Goal: Find specific page/section: Find specific page/section

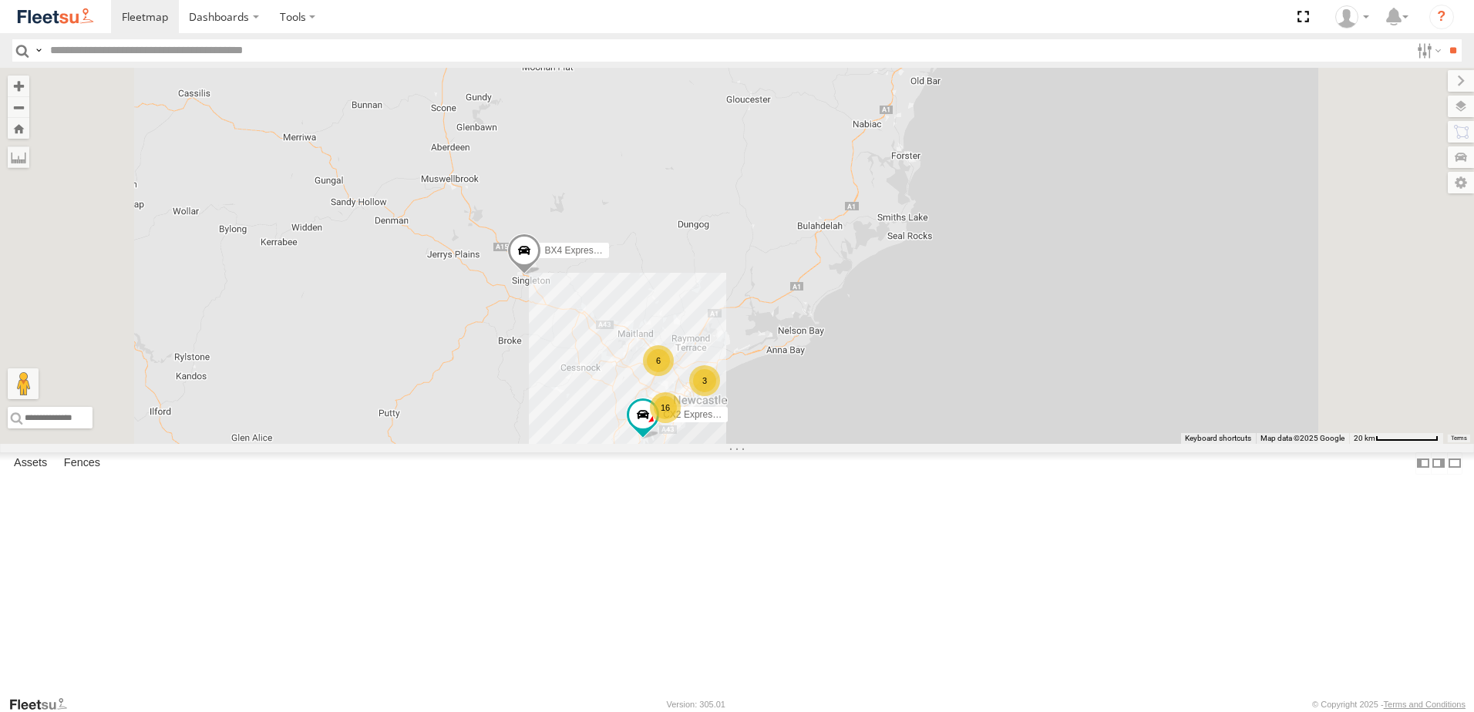
drag, startPoint x: 872, startPoint y: 480, endPoint x: 870, endPoint y: 389, distance: 91.0
click at [870, 389] on div "3 6 16 B5 Timber Truck CX2 Express Ute BX4 Express Ute" at bounding box center [737, 256] width 1474 height 376
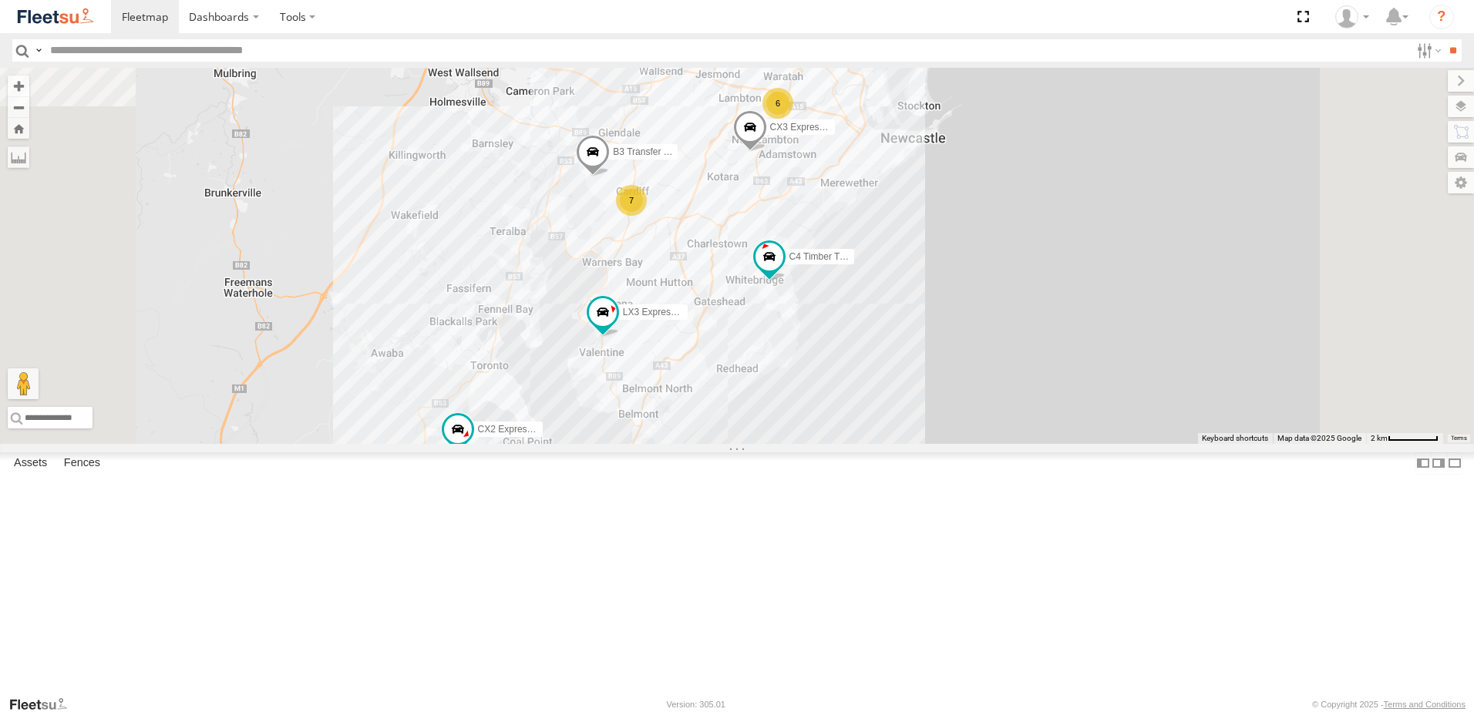
drag, startPoint x: 576, startPoint y: 549, endPoint x: 756, endPoint y: 473, distance: 195.2
click at [766, 444] on div "B5 Timber Truck CX2 Express Ute BX4 Express Ute B4 Timber Truck B2 Timber Truck…" at bounding box center [737, 256] width 1474 height 376
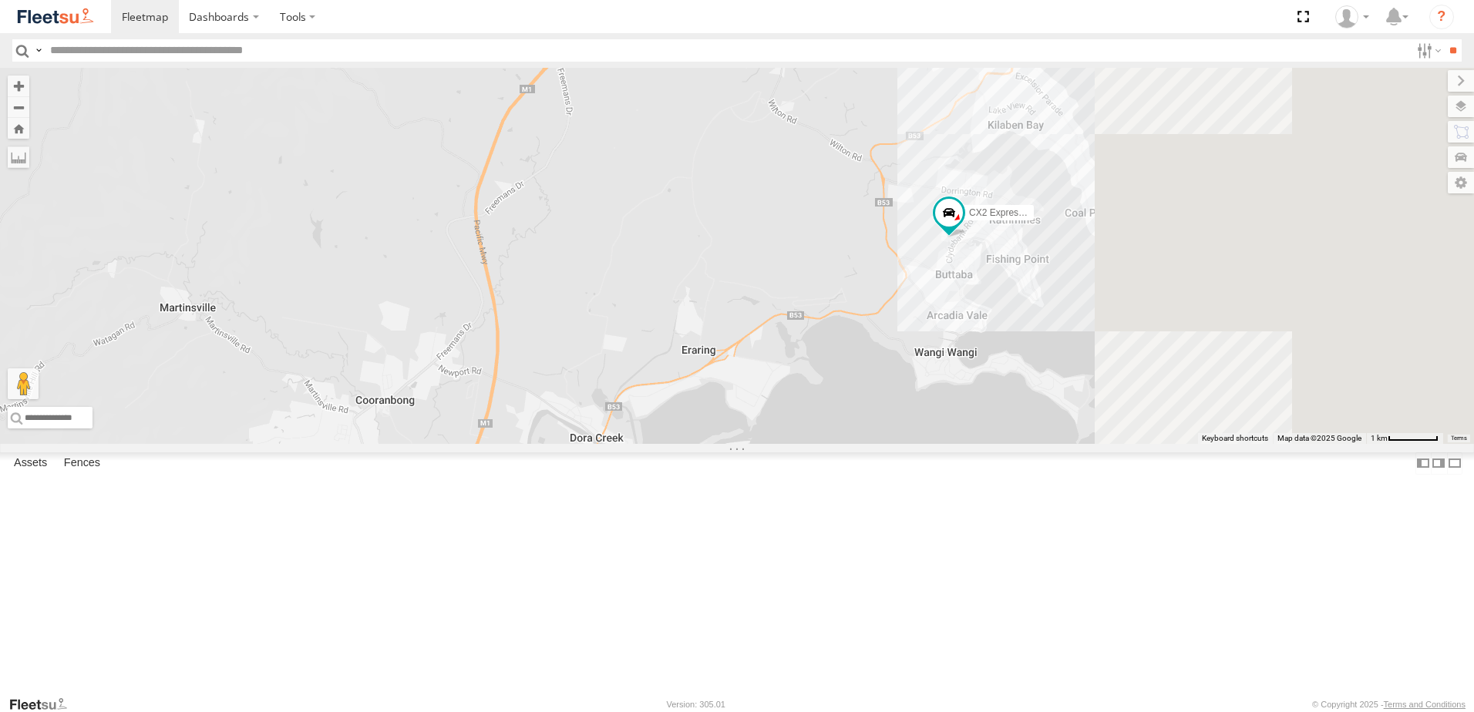
drag, startPoint x: 1128, startPoint y: 429, endPoint x: 910, endPoint y: 510, distance: 232.4
click at [910, 444] on div "B5 Timber Truck CX2 Express Ute BX4 Express Ute B4 Timber Truck B2 Timber Truck…" at bounding box center [737, 256] width 1474 height 376
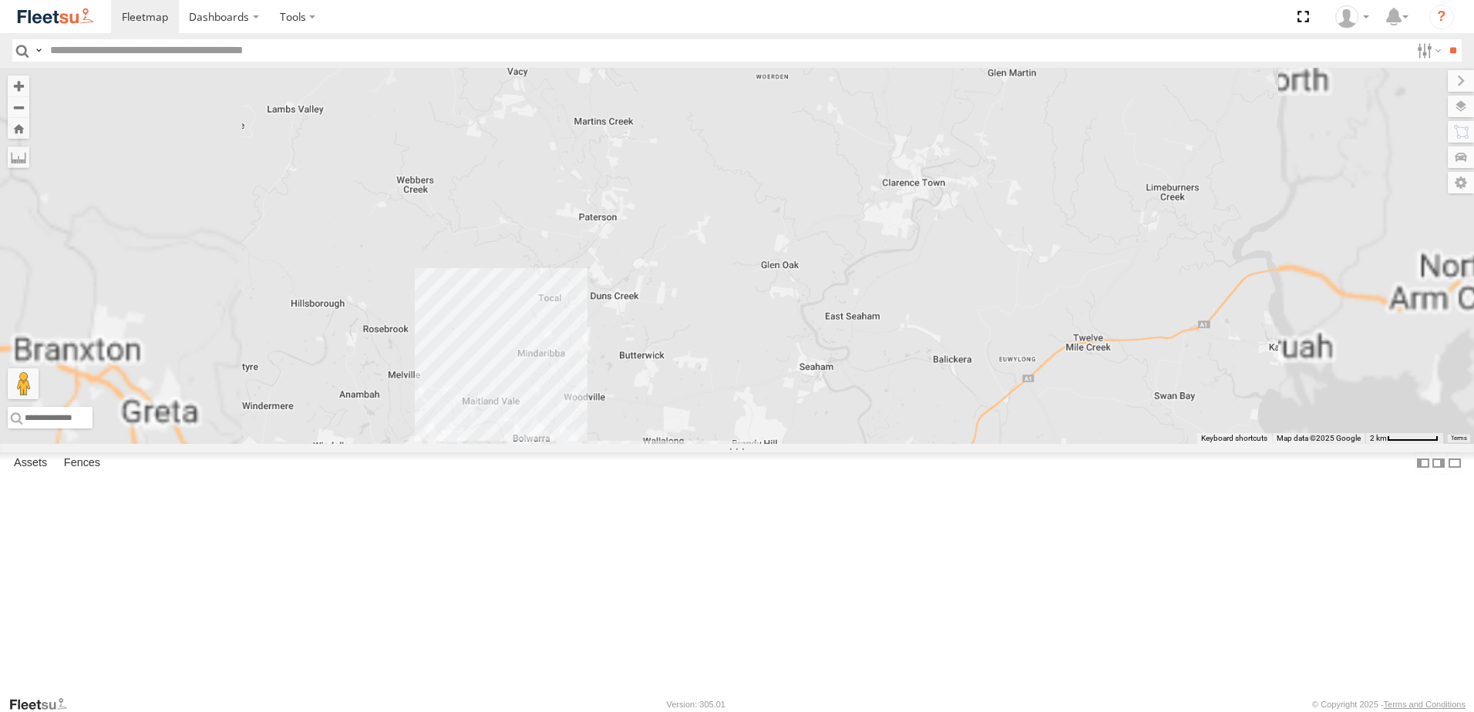
drag, startPoint x: 836, startPoint y: 466, endPoint x: 766, endPoint y: 126, distance: 347.3
click at [803, 321] on div "B5 Timber Truck BX4 Express Ute" at bounding box center [737, 256] width 1474 height 376
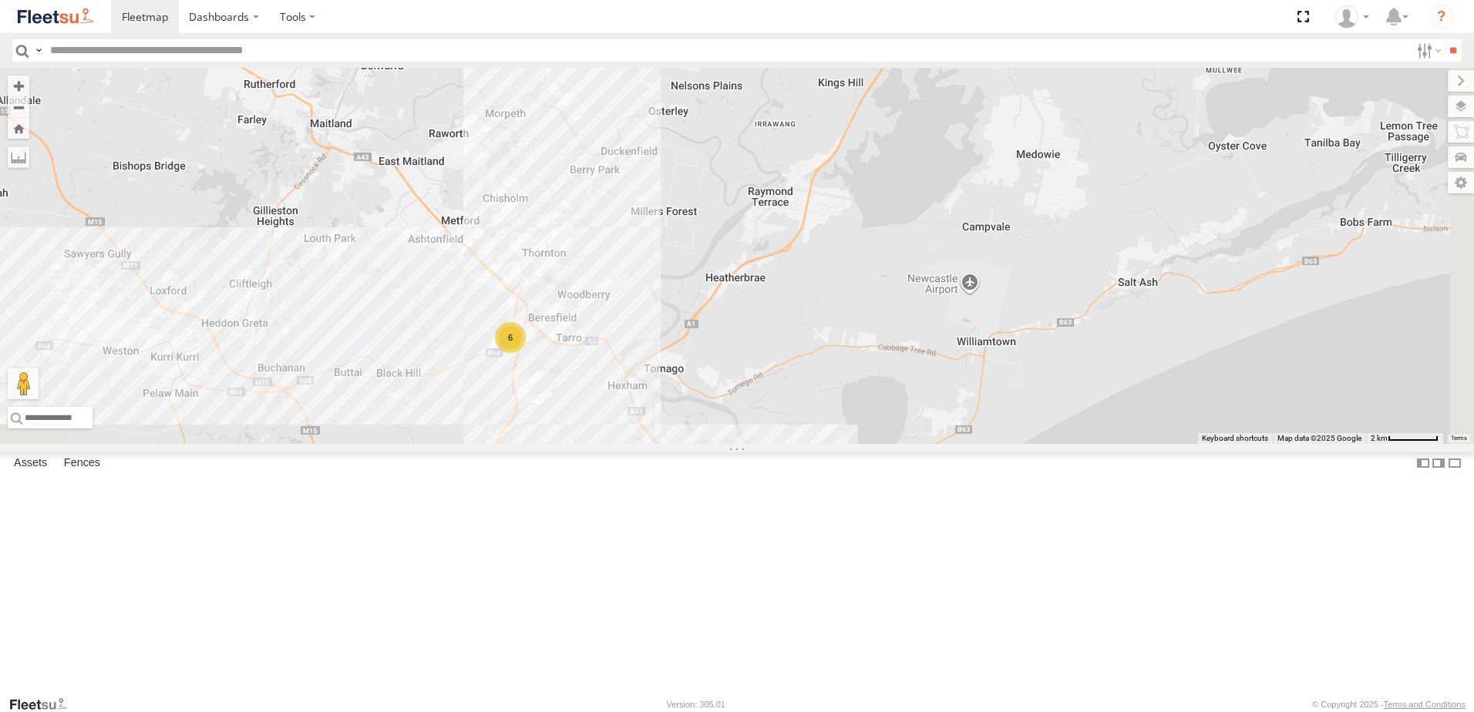
drag, startPoint x: 759, startPoint y: 320, endPoint x: 823, endPoint y: 170, distance: 163.1
click at [817, 172] on div "B5 Timber Truck BX4 Express Ute B4 Timber Truck 6 B1 Timber Truck" at bounding box center [737, 256] width 1474 height 376
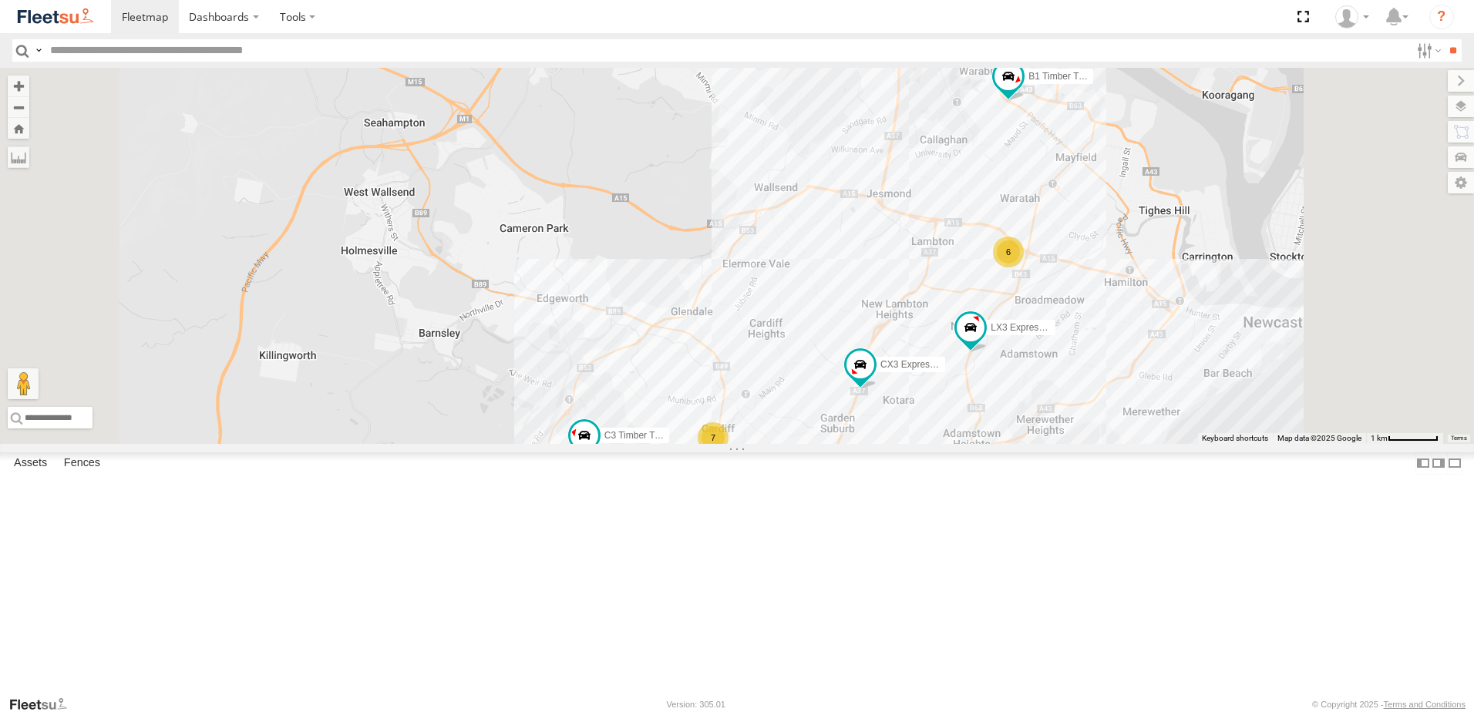
drag, startPoint x: 918, startPoint y: 392, endPoint x: 907, endPoint y: 285, distance: 107.8
click at [907, 291] on div "B5 Timber Truck BX4 Express Ute B4 Timber Truck B1 Timber Truck CX4 Express Ute…" at bounding box center [737, 256] width 1474 height 376
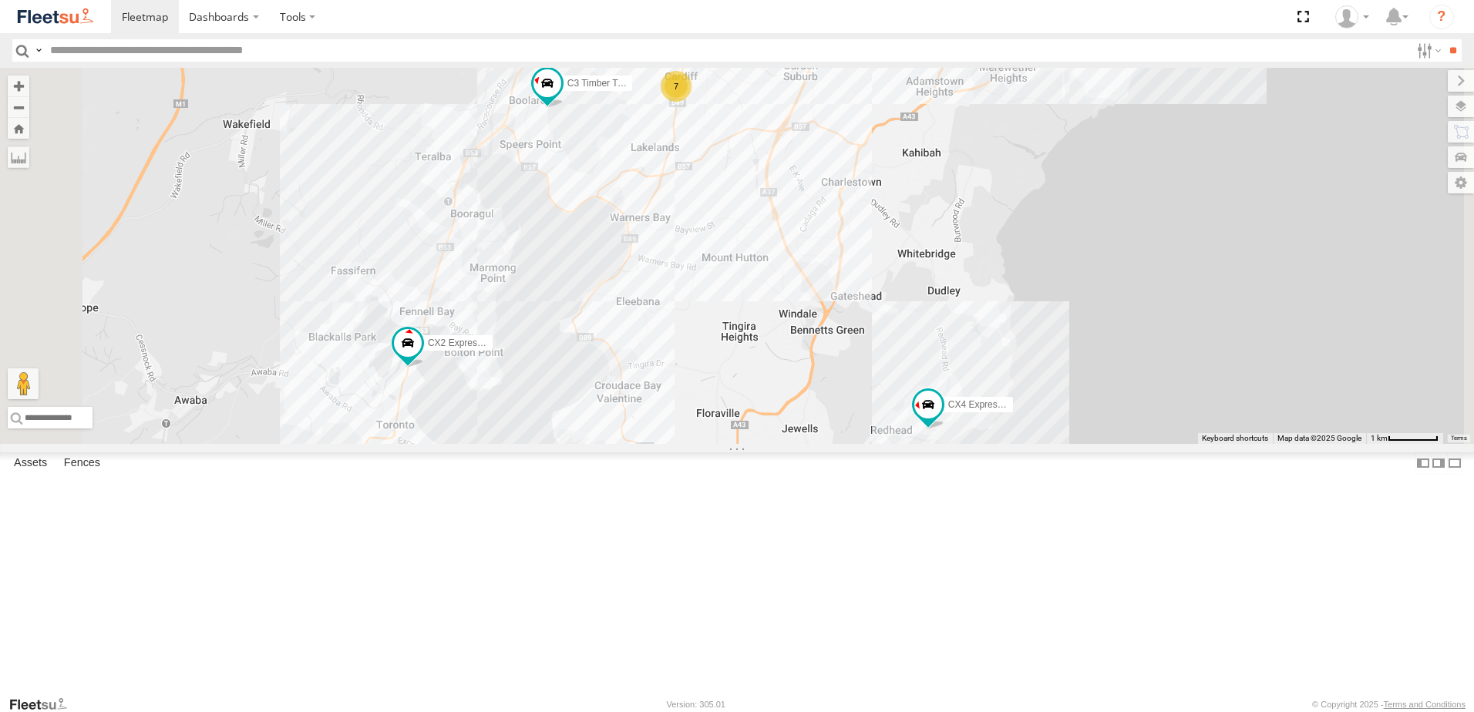
drag, startPoint x: 1030, startPoint y: 372, endPoint x: 1017, endPoint y: 266, distance: 106.4
click at [1017, 266] on div "B5 Timber Truck BX4 Express Ute B4 Timber Truck B1 Timber Truck CX4 Express Ute…" at bounding box center [737, 256] width 1474 height 376
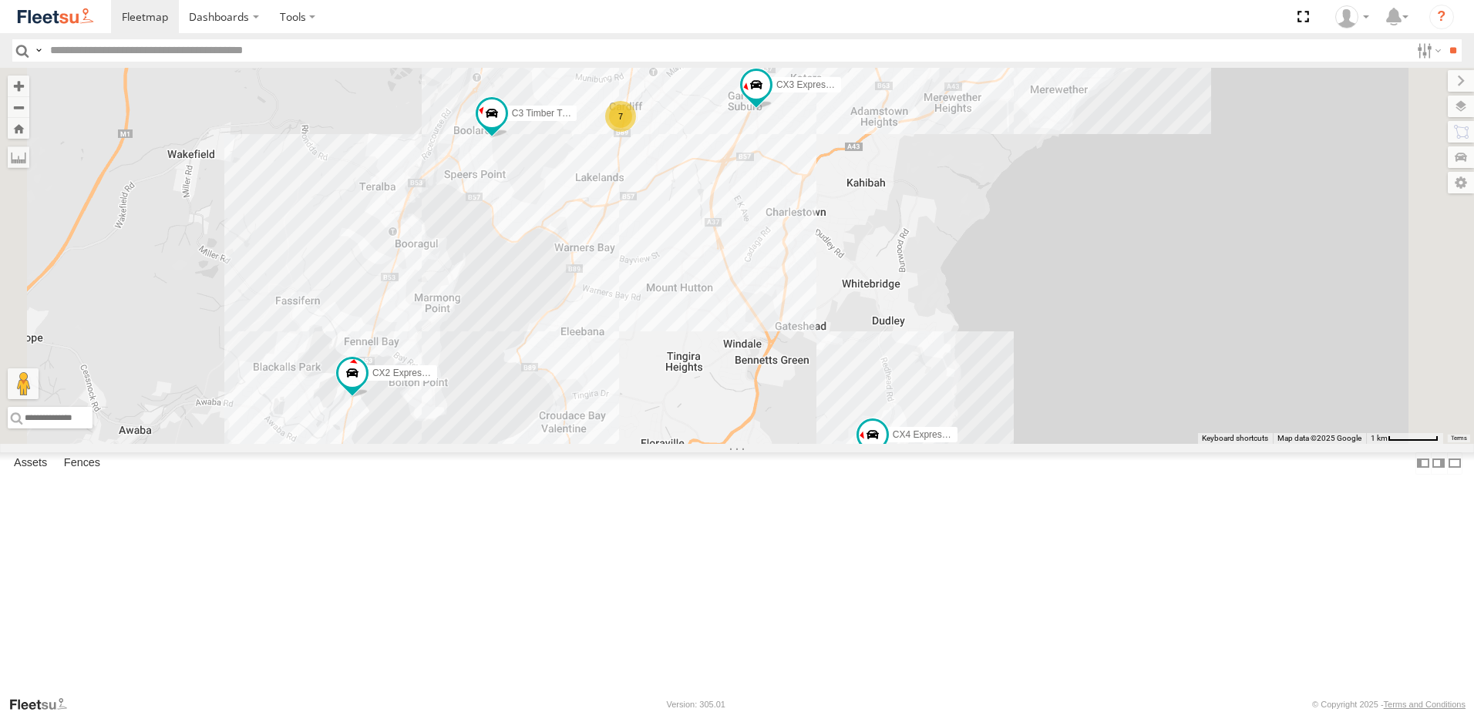
drag, startPoint x: 981, startPoint y: 372, endPoint x: 902, endPoint y: 404, distance: 85.5
click at [902, 402] on div "B5 Timber Truck BX4 Express Ute B4 Timber Truck B1 Timber Truck CX4 Express Ute…" at bounding box center [737, 256] width 1474 height 376
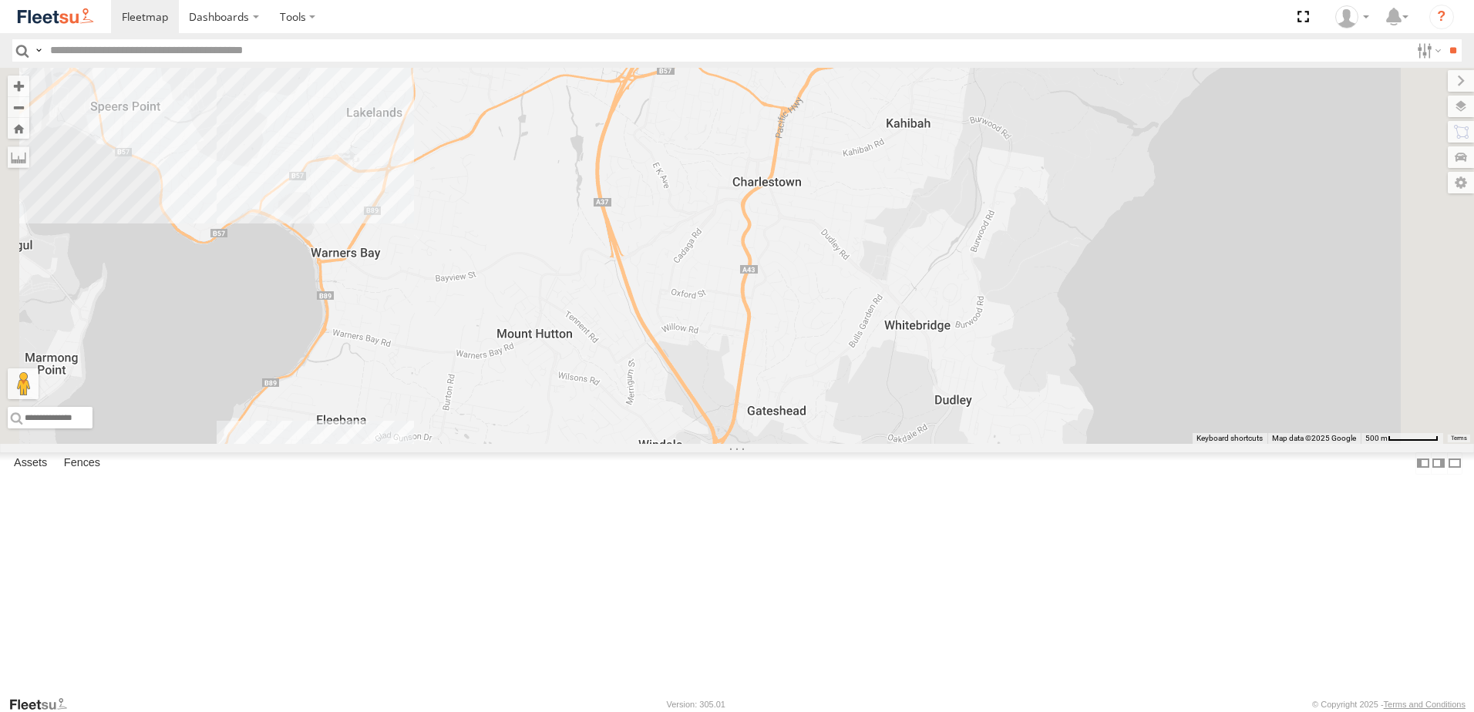
drag, startPoint x: 927, startPoint y: 264, endPoint x: 865, endPoint y: 402, distance: 151.5
click at [865, 402] on div "B5 Timber Truck BX4 Express Ute B4 Timber Truck B1 Timber Truck CX4 Express Ute…" at bounding box center [737, 256] width 1474 height 376
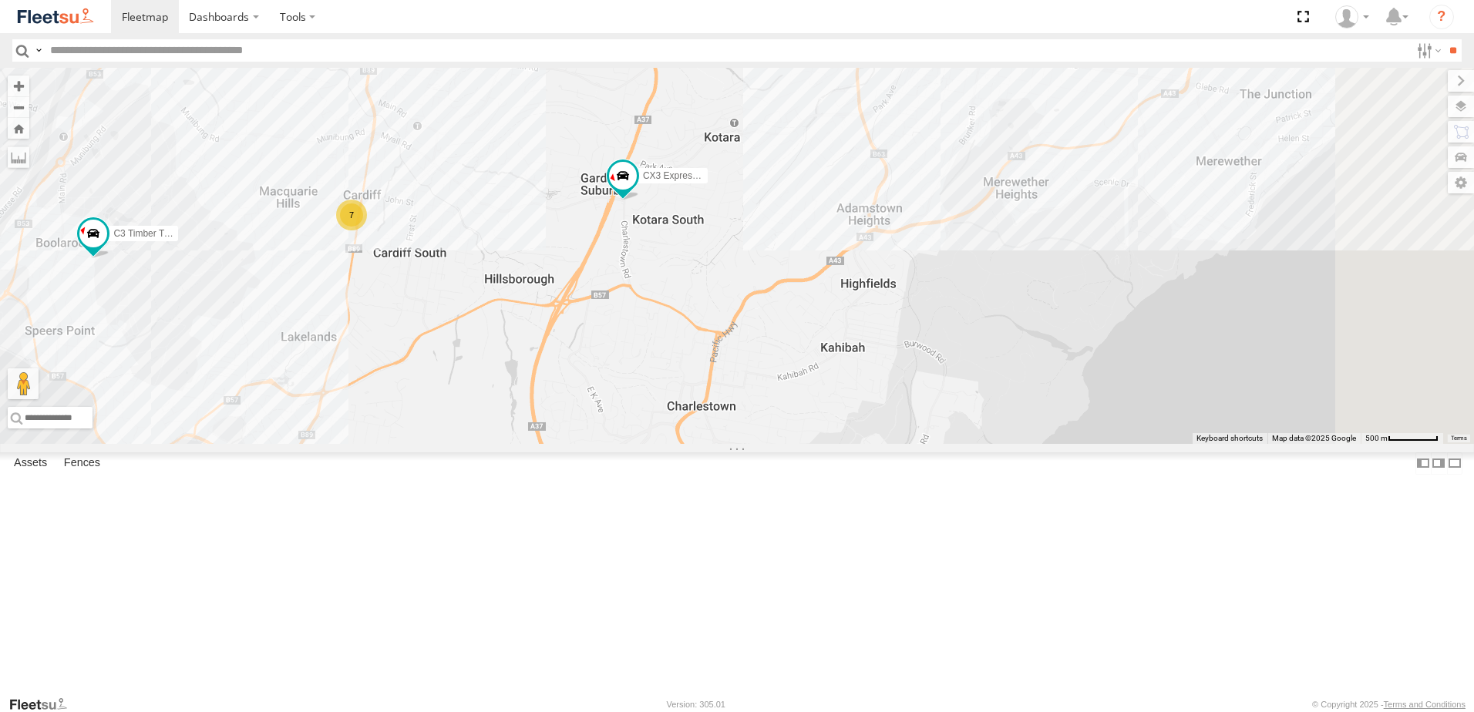
click at [806, 412] on div "B5 Timber Truck BX4 Express Ute B4 Timber Truck B1 Timber Truck CX4 Express Ute…" at bounding box center [737, 256] width 1474 height 376
